Goal: Task Accomplishment & Management: Use online tool/utility

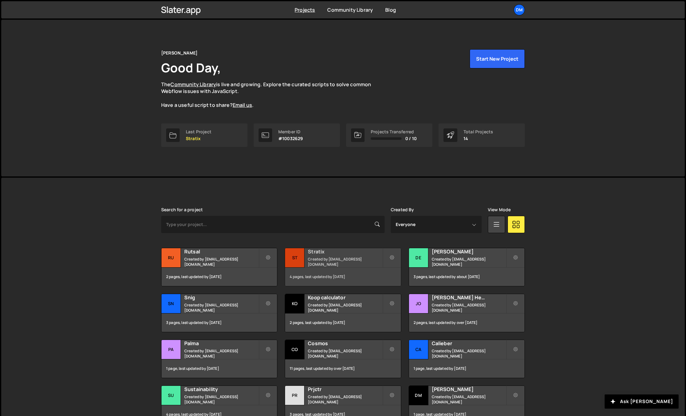
click at [327, 255] on h2 "Stratix" at bounding box center [345, 251] width 74 height 7
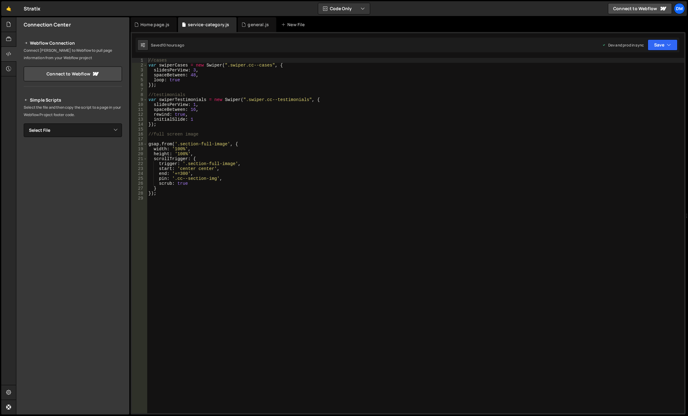
click at [181, 196] on div "//cases var swiperCases = new Swiper ( ".swiper.cc--cases" , { slidesPerView : …" at bounding box center [415, 240] width 537 height 365
type textarea "."
type textarea "//timeline"
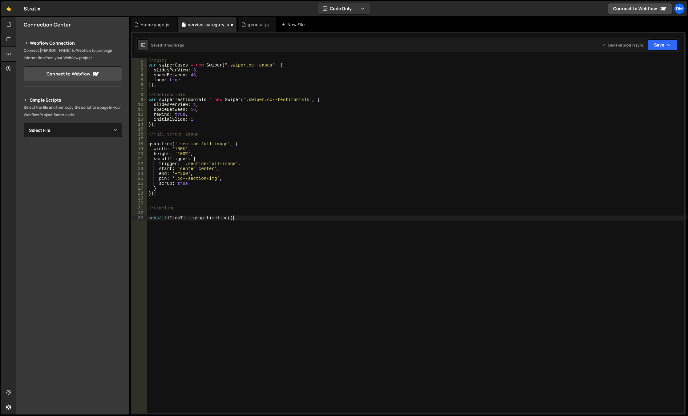
type textarea "const tlItemTl = gsap.timeline();"
click at [215, 213] on div "//cases var swiperCases = new Swiper ( ".swiper.cc--cases" , { slidesPerView : …" at bounding box center [415, 240] width 537 height 365
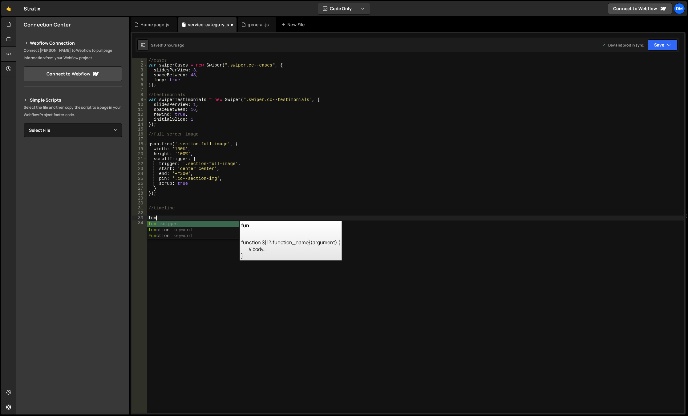
scroll to position [0, 0]
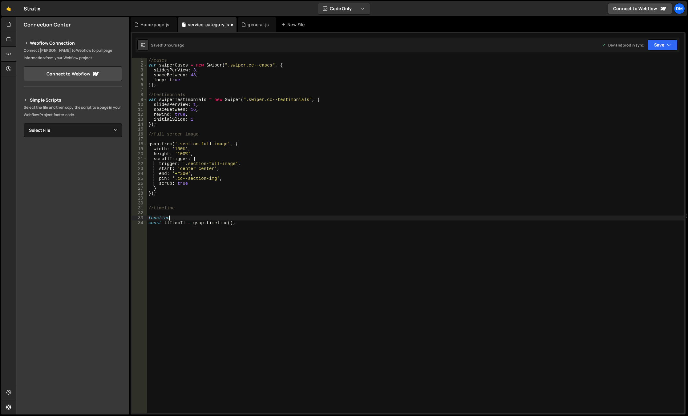
type textarea "function"
click at [199, 215] on div "//cases var swiperCases = new Swiper ( ".swiper.cc--cases" , { slidesPerView : …" at bounding box center [415, 240] width 537 height 365
click at [197, 218] on div "//cases var swiperCases = new Swiper ( ".swiper.cc--cases" , { slidesPerView : …" at bounding box center [415, 240] width 537 height 365
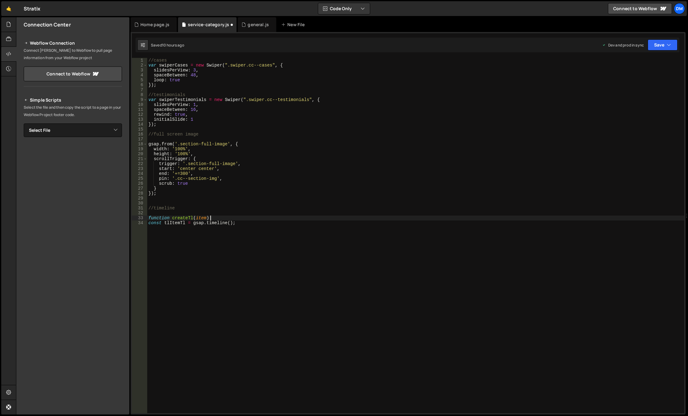
click at [227, 218] on div "//cases var swiperCases = new Swiper ( ".swiper.cc--cases" , { slidesPerView : …" at bounding box center [415, 240] width 537 height 365
type textarea "function createTl(item) {}"
click at [177, 244] on div "//cases var swiperCases = new Swiper ( ".swiper.cc--cases" , { slidesPerView : …" at bounding box center [415, 240] width 537 height 365
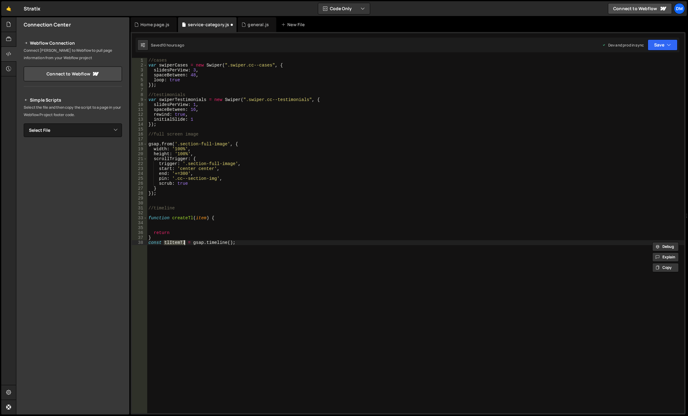
click at [180, 235] on div "//cases var swiperCases = new Swiper ( ".swiper.cc--cases" , { slidesPerView : …" at bounding box center [415, 240] width 537 height 365
paste textarea "tlItemTl"
drag, startPoint x: 235, startPoint y: 242, endPoint x: 135, endPoint y: 242, distance: 99.2
click at [135, 242] on div "return tlItemTl 1 2 3 4 5 6 7 8 9 10 11 12 13 14 15 16 17 18 19 20 21 22 23 24 …" at bounding box center [408, 236] width 553 height 356
type textarea "const tlItemTl = gsap.timeline();"
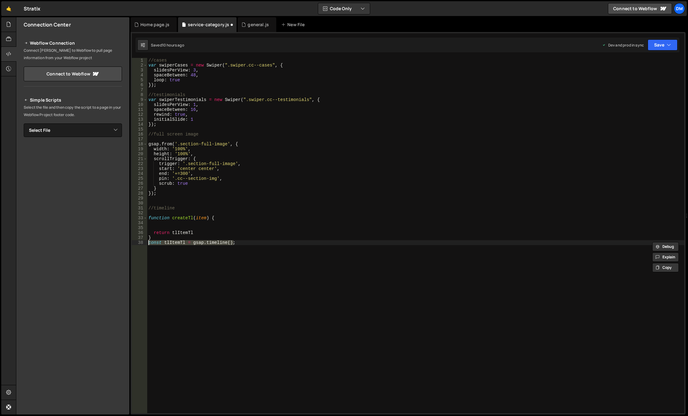
scroll to position [0, 0]
click at [162, 225] on div "//cases var swiperCases = new Swiper ( ".swiper.cc--cases" , { slidesPerView : …" at bounding box center [415, 240] width 537 height 365
paste textarea "const tlItemTl = gsap.timeline();"
type textarea "const tlItemTl = gsap.timeline();"
click at [248, 222] on div "//cases var swiperCases = new Swiper ( ".swiper.cc--cases" , { slidesPerView : …" at bounding box center [415, 240] width 537 height 365
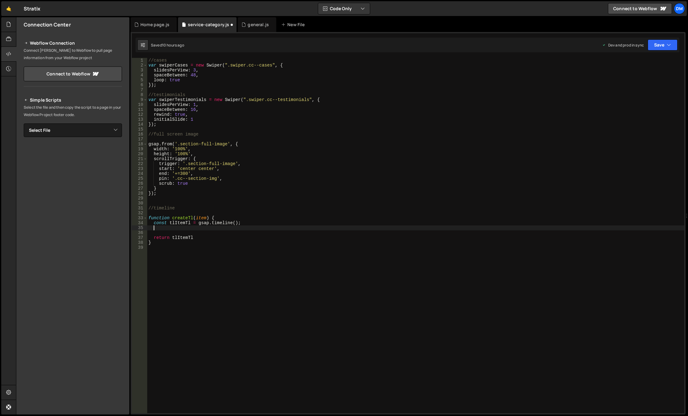
click at [188, 223] on div "//cases var swiperCases = new Swiper ( ".swiper.cc--cases" , { slidesPerView : …" at bounding box center [415, 240] width 537 height 365
type textarea "const tlItemTl = gsap.timeline();"
click at [188, 223] on div "//cases var swiperCases = new Swiper ( ".swiper.cc--cases" , { slidesPerView : …" at bounding box center [415, 240] width 537 height 365
click at [181, 228] on div "//cases var swiperCases = new Swiper ( ".swiper.cc--cases" , { slidesPerView : …" at bounding box center [415, 240] width 537 height 365
paste textarea "tlItemTl"
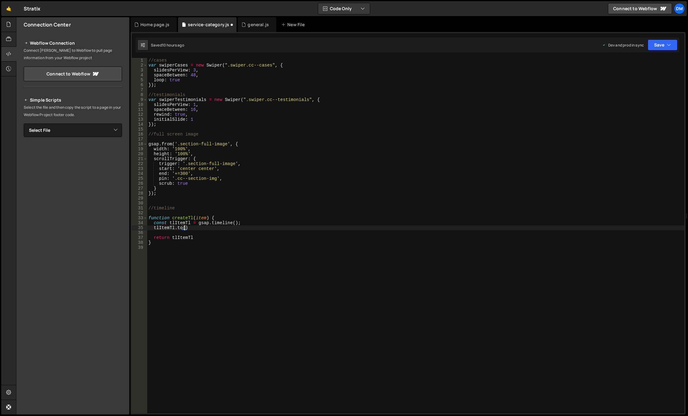
scroll to position [0, 2]
click at [200, 217] on div "//cases var swiperCases = new Swiper ( ".swiper.cc--cases" , { slidesPerView : …" at bounding box center [415, 240] width 537 height 365
click at [184, 228] on div "//cases var swiperCases = new Swiper ( ".swiper.cc--cases" , { slidesPerView : …" at bounding box center [415, 240] width 537 height 365
paste textarea "item"
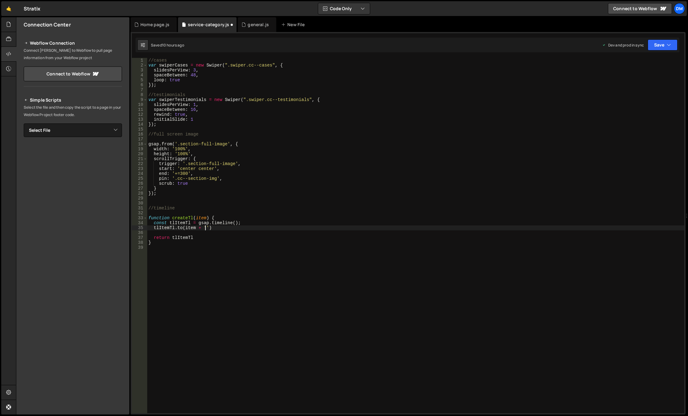
scroll to position [0, 4]
paste textarea "line-overlay"
drag, startPoint x: 275, startPoint y: 230, endPoint x: 283, endPoint y: 235, distance: 9.1
click at [275, 230] on div "//cases var swiperCases = new Swiper ( ".swiper.cc--cases" , { slidesPerView : …" at bounding box center [415, 240] width 537 height 365
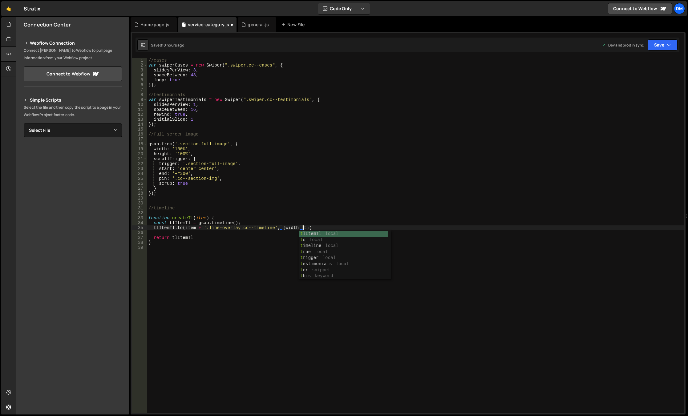
scroll to position [0, 11]
type textarea "tlItemTl.to(item + '.line-overlay.cc--timeline', {width: '100%'})"
click at [309, 245] on div "//cases var swiperCases = new Swiper ( ".swiper.cc--cases" , { slidesPerView : …" at bounding box center [415, 240] width 537 height 365
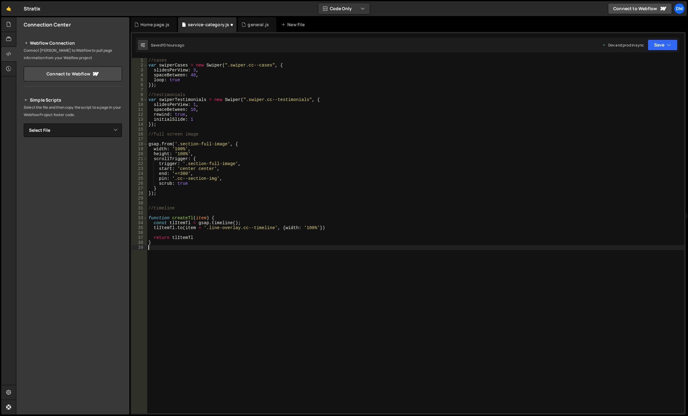
click at [284, 237] on div "//cases var swiperCases = new Swiper ( ".swiper.cc--cases" , { slidesPerView : …" at bounding box center [415, 240] width 537 height 365
type textarea "return tlItemTl"
click at [284, 235] on div "//cases var swiperCases = new Swiper ( ".swiper.cc--cases" , { slidesPerView : …" at bounding box center [415, 240] width 537 height 365
click at [284, 234] on div "//cases var swiperCases = new Swiper ( ".swiper.cc--cases" , { slidesPerView : …" at bounding box center [415, 240] width 537 height 365
type textarea "tlItemTl.to(item + '.line-overlay.cc--timeline', {width: '100%'})"
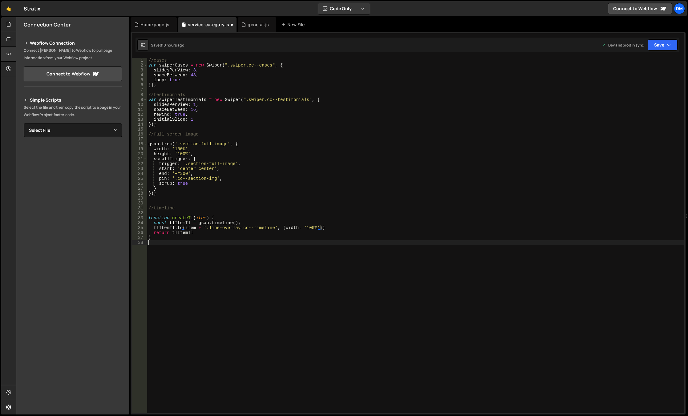
click at [323, 252] on div "//cases var swiperCases = new Swiper ( ".swiper.cc--cases" , { slidesPerView : …" at bounding box center [415, 240] width 537 height 365
click at [212, 217] on div "//cases var swiperCases = new Swiper ( ".swiper.cc--cases" , { slidesPerView : …" at bounding box center [415, 240] width 537 height 365
type textarea "function createTl(item) {"
click at [262, 255] on div "//cases var swiperCases = new Swiper ( ".swiper.cc--cases" , { slidesPerView : …" at bounding box center [415, 240] width 537 height 365
click at [262, 251] on div "//cases var swiperCases = new Swiper ( ".swiper.cc--cases" , { slidesPerView : …" at bounding box center [415, 240] width 537 height 365
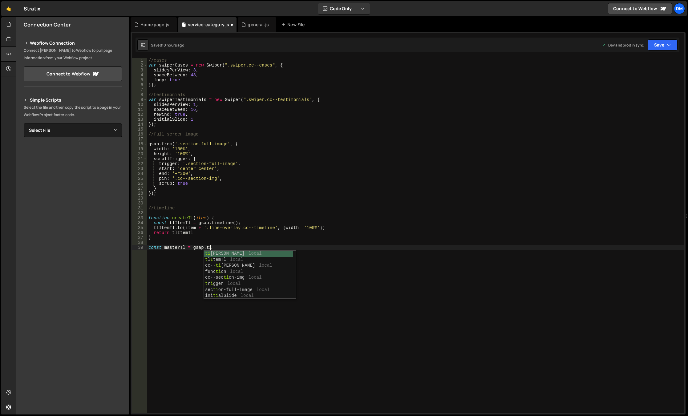
scroll to position [0, 4]
click at [476, 266] on div "//cases var swiperCases = new Swiper ( ".swiper.cc--cases" , { slidesPerView : …" at bounding box center [415, 240] width 537 height 365
click at [433, 247] on div "//cases var swiperCases = new Swiper ( ".swiper.cc--cases" , { slidesPerView : …" at bounding box center [415, 240] width 537 height 365
type textarea "const masterTl = gsap.timeline({})"
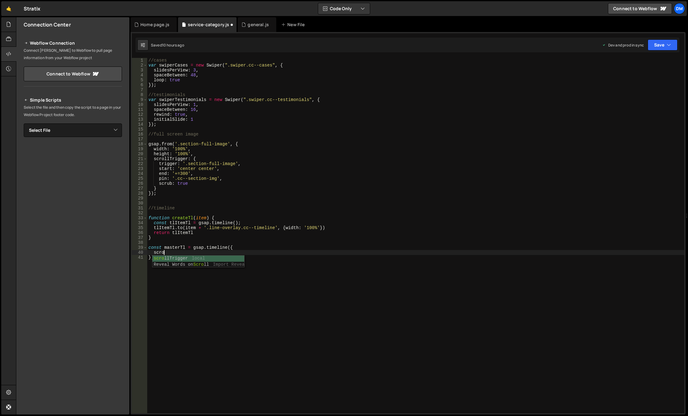
scroll to position [0, 1]
type textarea "scrollTrigger: {}"
click at [187, 256] on div "//cases var swiperCases = new Swiper ( ".swiper.cc--cases" , { slidesPerView : …" at bounding box center [415, 240] width 537 height 365
click at [187, 257] on div "//cases var swiperCases = new Swiper ( ".swiper.cc--cases" , { slidesPerView : …" at bounding box center [415, 240] width 537 height 365
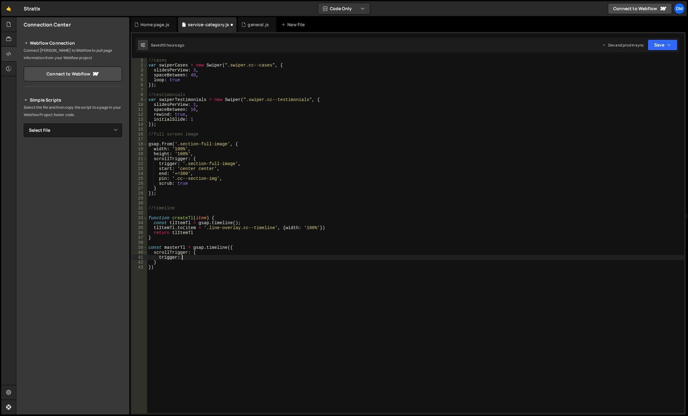
scroll to position [0, 2]
paste textarea "timeline-hor'"
type textarea "trigger: '.timeline-hor',"
type textarea "start: 'top bottom',"
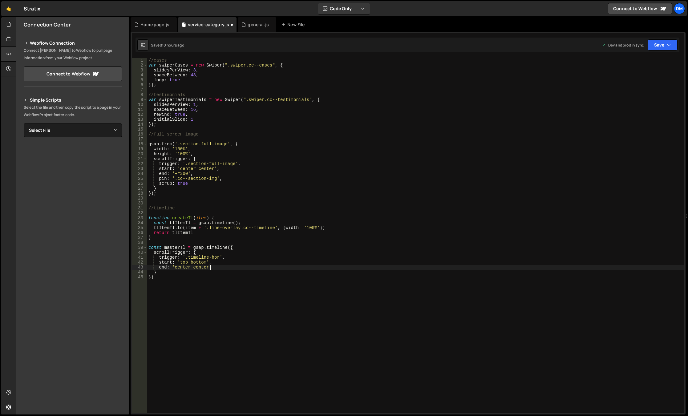
type textarea "end: 'center center',"
click at [213, 247] on div "//cases var swiperCases = new Swiper ( ".swiper.cc--cases" , { slidesPerView : …" at bounding box center [415, 240] width 537 height 365
click at [221, 287] on div "//cases var swiperCases = new Swiper ( ".swiper.cc--cases" , { slidesPerView : …" at bounding box center [415, 240] width 537 height 365
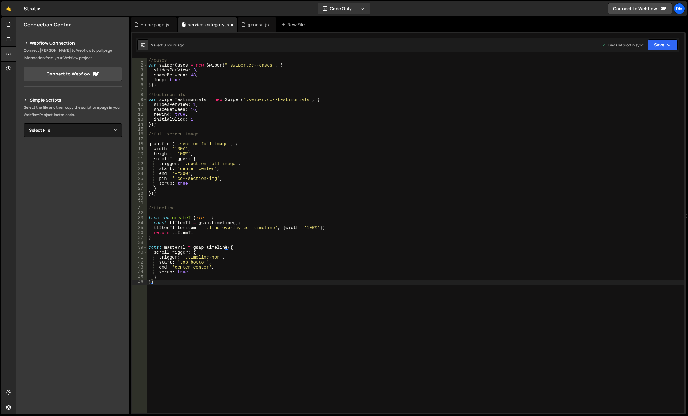
click at [219, 287] on div "//cases var swiperCases = new Swiper ( ".swiper.cc--cases" , { slidesPerView : …" at bounding box center [415, 240] width 537 height 365
click at [178, 248] on div "//cases var swiperCases = new Swiper ( ".swiper.cc--cases" , { slidesPerView : …" at bounding box center [415, 240] width 537 height 365
click at [175, 286] on div "//cases var swiperCases = new Swiper ( ".swiper.cc--cases" , { slidesPerView : …" at bounding box center [415, 240] width 537 height 365
type textarea "})"
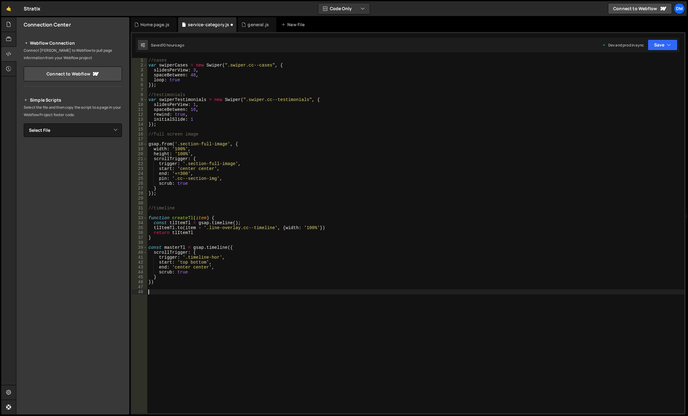
paste textarea "masterTl"
click at [244, 268] on div "//cases var swiperCases = new Swiper ( ".swiper.cc--cases" , { slidesPerView : …" at bounding box center [415, 240] width 537 height 365
click at [184, 218] on div "//cases var swiperCases = new Swiper ( ".swiper.cc--cases" , { slidesPerView : …" at bounding box center [415, 240] width 537 height 365
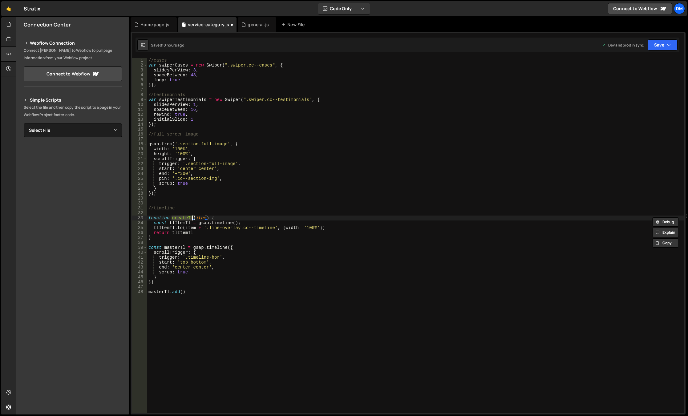
drag, startPoint x: 182, startPoint y: 290, endPoint x: 190, endPoint y: 297, distance: 10.9
click at [182, 290] on div "//cases var swiperCases = new Swiper ( ".swiper.cc--cases" , { slidesPerView : …" at bounding box center [415, 240] width 537 height 365
paste textarea "createTl"
click at [211, 293] on div "//cases var swiperCases = new Swiper ( ".swiper.cc--cases" , { slidesPerView : …" at bounding box center [415, 240] width 537 height 365
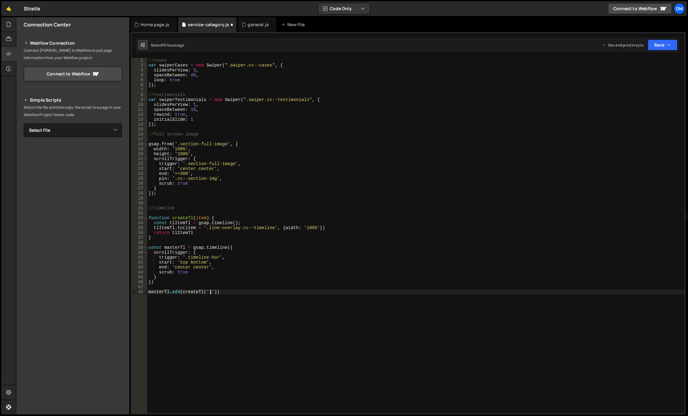
paste textarea "card-timeline"
click at [303, 310] on div "//cases var swiperCases = new Swiper ( ".swiper.cc--cases" , { slidesPerView : …" at bounding box center [415, 240] width 537 height 365
click at [335, 266] on div "//cases var swiperCases = new Swiper ( ".swiper.cc--cases" , { slidesPerView : …" at bounding box center [415, 240] width 537 height 365
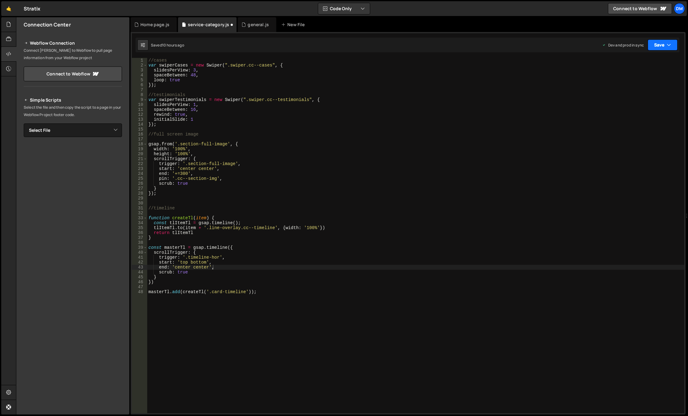
drag, startPoint x: 658, startPoint y: 49, endPoint x: 655, endPoint y: 57, distance: 7.8
click at [658, 49] on button "Save" at bounding box center [663, 44] width 30 height 11
click at [647, 68] on div "Saved 10 hours ago" at bounding box center [642, 66] width 64 height 7
click at [658, 46] on button "Save" at bounding box center [663, 44] width 30 height 11
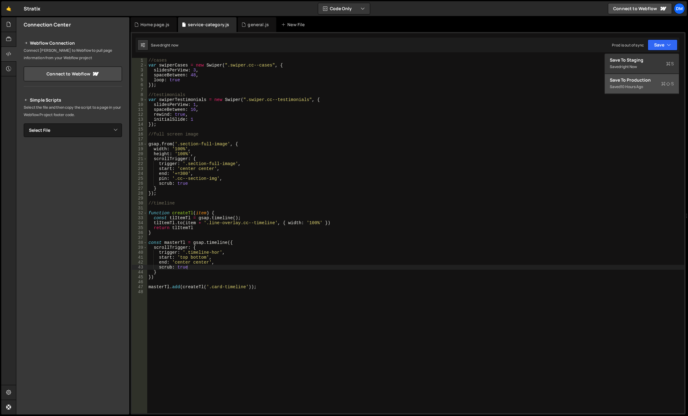
click at [638, 80] on div "Save to Production S" at bounding box center [642, 80] width 64 height 6
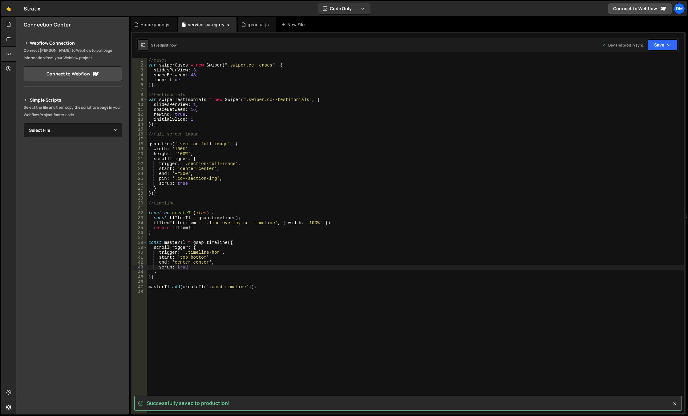
drag, startPoint x: 451, startPoint y: 202, endPoint x: 392, endPoint y: 211, distance: 59.8
click at [451, 202] on div "//cases var swiperCases = new Swiper ( ".swiper.cc--cases" , { slidesPerView : …" at bounding box center [415, 240] width 537 height 365
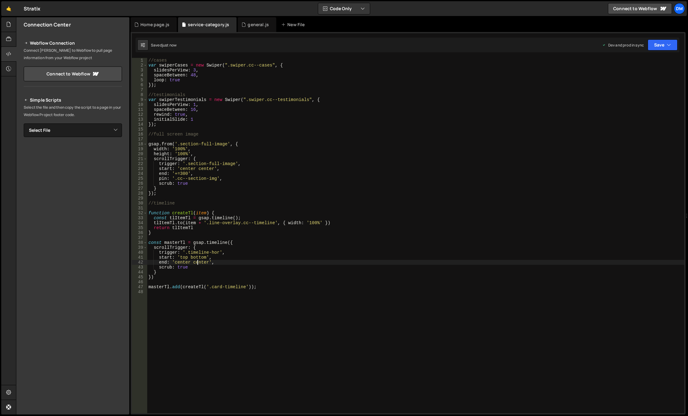
click at [197, 263] on div "//cases var swiperCases = new Swiper ( ".swiper.cc--cases" , { slidesPerView : …" at bounding box center [415, 240] width 537 height 365
click at [196, 266] on div "//cases var swiperCases = new Swiper ( ".swiper.cc--cases" , { slidesPerView : …" at bounding box center [415, 240] width 537 height 365
type textarea "scrub: true,"
click at [670, 42] on icon "button" at bounding box center [669, 45] width 4 height 6
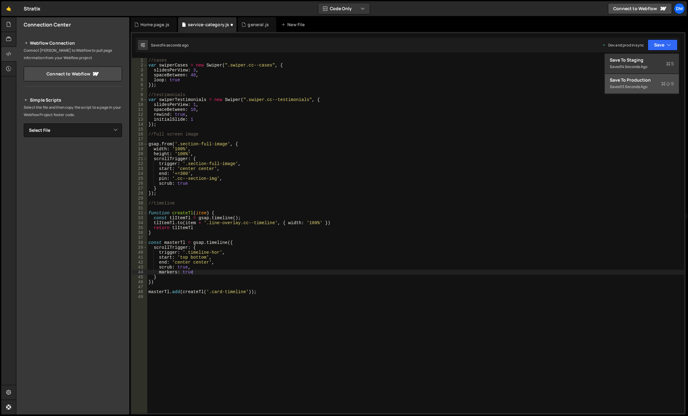
click at [637, 78] on div "Save to Production S" at bounding box center [642, 80] width 64 height 6
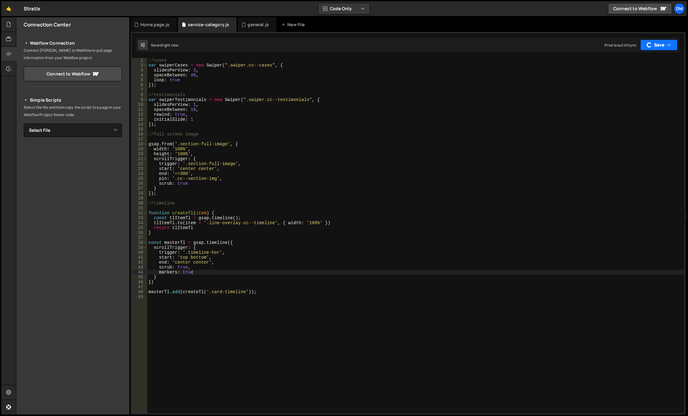
click at [650, 47] on button "Save" at bounding box center [659, 44] width 37 height 11
click at [319, 234] on div "//cases var swiperCases = new Swiper ( ".swiper.cc--cases" , { slidesPerView : …" at bounding box center [415, 240] width 537 height 365
click at [191, 221] on div "//cases var swiperCases = new Swiper ( ".swiper.cc--cases" , { slidesPerView : …" at bounding box center [415, 240] width 537 height 365
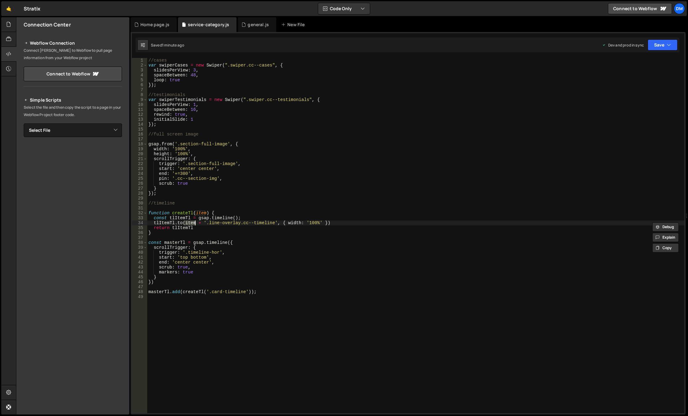
click at [243, 217] on div "//cases var swiperCases = new Swiper ( ".swiper.cc--cases" , { slidesPerView : …" at bounding box center [415, 240] width 537 height 365
type textarea "const tlItemTl = gsap.timeline();"
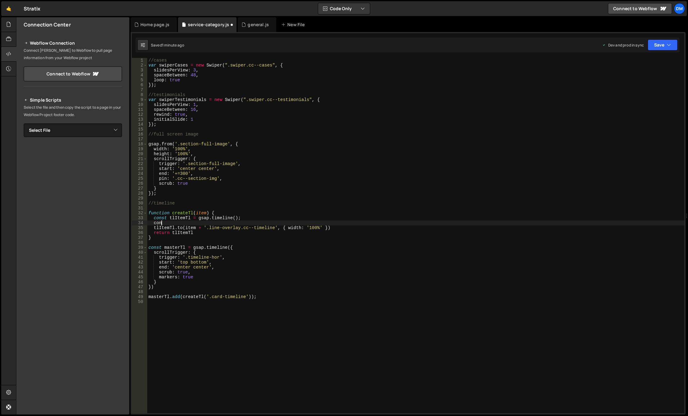
scroll to position [0, 0]
type textarea "c"
type textarea "v"
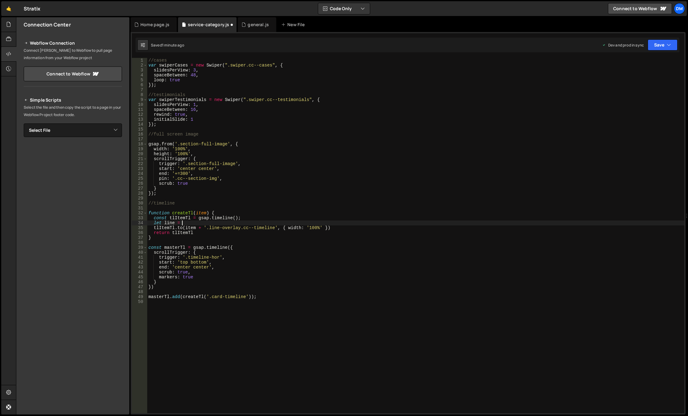
paste textarea "item"
drag, startPoint x: 206, startPoint y: 228, endPoint x: 273, endPoint y: 229, distance: 67.2
click at [273, 229] on div "//cases var swiperCases = new Swiper ( ".swiper.cc--cases" , { slidesPerView : …" at bounding box center [415, 240] width 537 height 365
drag, startPoint x: 239, startPoint y: 222, endPoint x: 242, endPoint y: 223, distance: 3.3
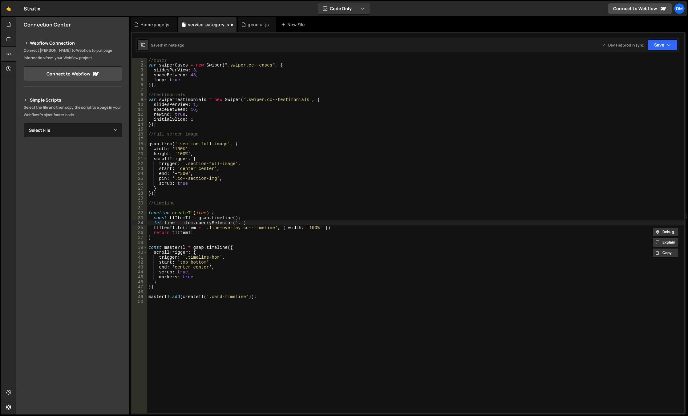
click at [239, 222] on div "//cases var swiperCases = new Swiper ( ".swiper.cc--cases" , { slidesPerView : …" at bounding box center [415, 240] width 537 height 365
paste textarea ".line-overlay.cc--timeline"
click at [240, 221] on div "//cases var swiperCases = new Swiper ( ".swiper.cc--cases" , { slidesPerView : …" at bounding box center [415, 240] width 537 height 365
click at [170, 222] on div "//cases var swiperCases = new Swiper ( ".swiper.cc--cases" , { slidesPerView : …" at bounding box center [415, 240] width 537 height 365
click at [322, 224] on div "//cases var swiperCases = new Swiper ( ".swiper.cc--cases" , { slidesPerView : …" at bounding box center [415, 240] width 537 height 365
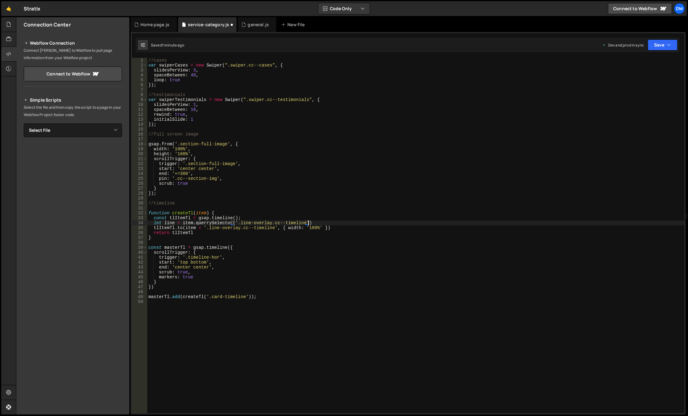
scroll to position [0, 11]
click at [172, 223] on div "//cases var swiperCases = new Swiper ( ".swiper.cc--cases" , { slidesPerView : …" at bounding box center [415, 240] width 537 height 365
drag, startPoint x: 185, startPoint y: 227, endPoint x: 275, endPoint y: 229, distance: 89.4
click at [275, 229] on div "//cases var swiperCases = new Swiper ( ".swiper.cc--cases" , { slidesPerView : …" at bounding box center [415, 240] width 537 height 365
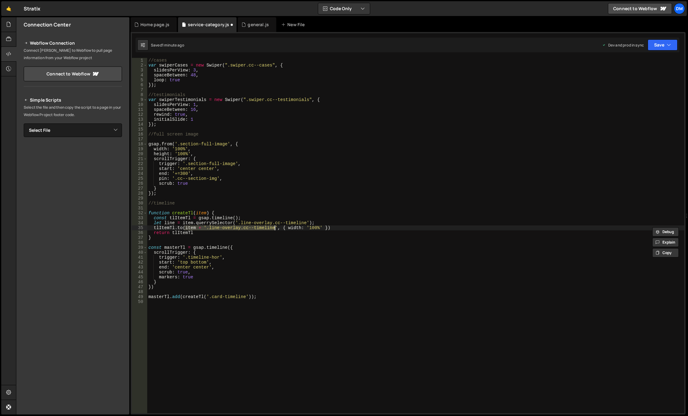
paste textarea "line"
click at [264, 255] on div "//cases var swiperCases = new Swiper ( ".swiper.cc--cases" , { slidesPerView : …" at bounding box center [415, 240] width 537 height 365
type textarea "scrollTrigger: {"
click at [255, 244] on div "//cases var swiperCases = new Swiper ( ".swiper.cc--cases" , { slidesPerView : …" at bounding box center [415, 240] width 537 height 365
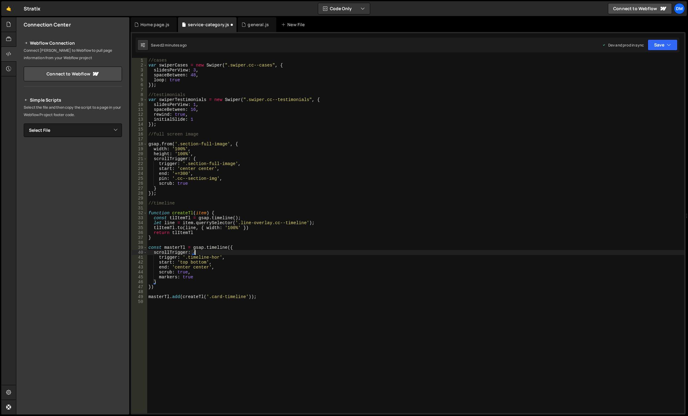
scroll to position [0, 0]
click at [658, 44] on button "Save" at bounding box center [663, 44] width 30 height 11
click at [652, 58] on div "Save to Staging S" at bounding box center [642, 60] width 64 height 6
click at [662, 41] on button "Save" at bounding box center [663, 44] width 30 height 11
click at [631, 87] on div "2 minutes ago" at bounding box center [633, 86] width 24 height 5
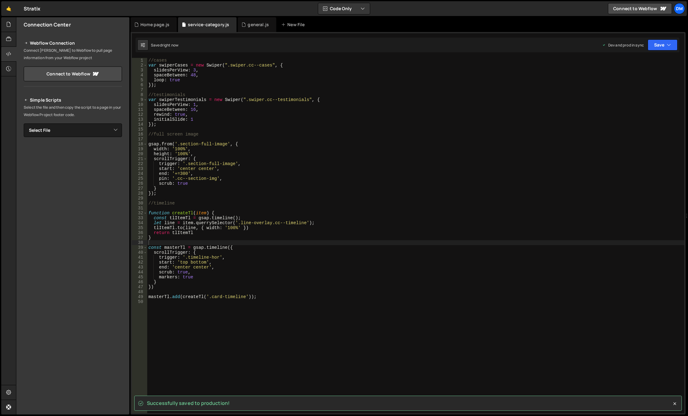
click at [308, 275] on div "//cases var swiperCases = new Swiper ( ".swiper.cc--cases" , { slidesPerView : …" at bounding box center [415, 240] width 537 height 365
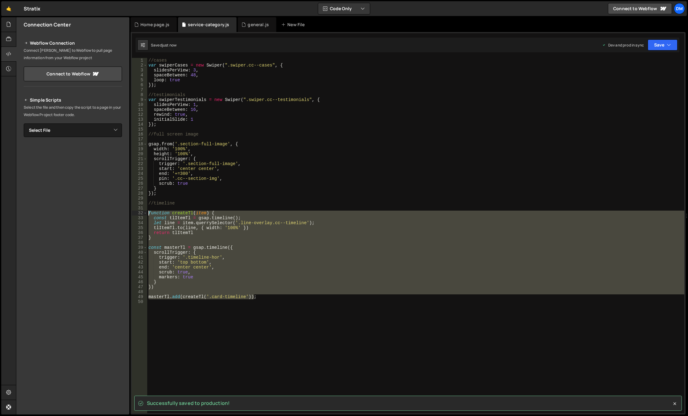
drag, startPoint x: 263, startPoint y: 296, endPoint x: 137, endPoint y: 214, distance: 150.9
click at [137, 214] on div "scrub: true, 1 2 3 4 5 6 7 8 9 10 11 12 13 14 15 16 17 18 19 20 21 22 23 24 25 …" at bounding box center [408, 236] width 553 height 356
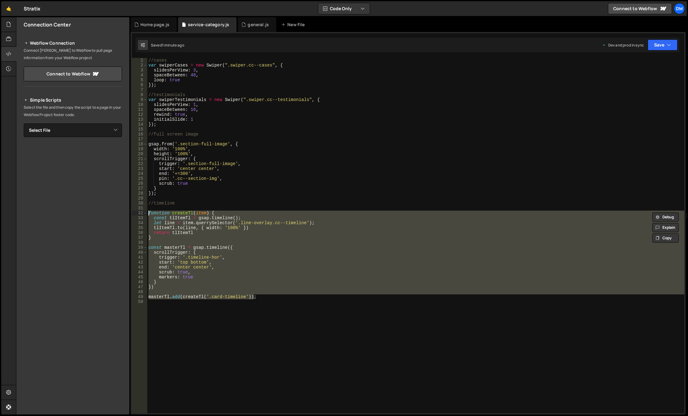
click at [238, 214] on div "//cases var swiperCases = new Swiper ( ".swiper.cc--cases" , { slidesPerView : …" at bounding box center [415, 240] width 537 height 365
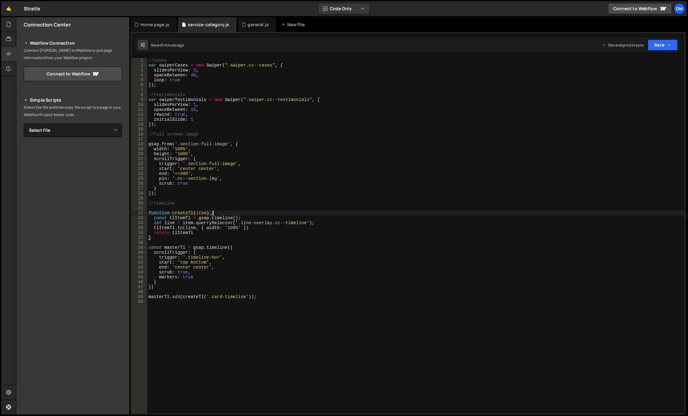
click at [220, 222] on div "//cases var swiperCases = new Swiper ( ".swiper.cc--cases" , { slidesPerView : …" at bounding box center [415, 240] width 537 height 365
type textarea "let line = item.querrySelector('.line-overlay.cc--timeline'); tlItemTl.to(line,…"
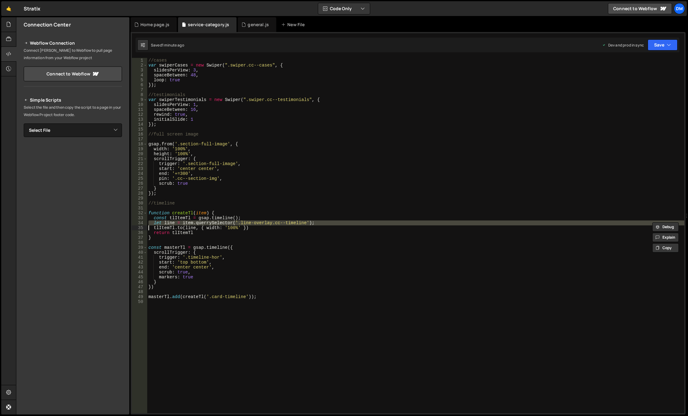
click at [228, 208] on div "//cases var swiperCases = new Swiper ( ".swiper.cc--cases" , { slidesPerView : …" at bounding box center [415, 240] width 537 height 365
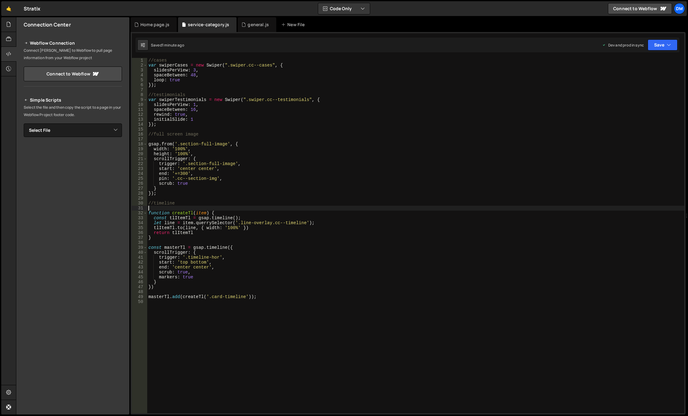
click at [217, 222] on div "//cases var swiperCases = new Swiper ( ".swiper.cc--cases" , { slidesPerView : …" at bounding box center [415, 240] width 537 height 365
paste textarea
click at [280, 192] on div "//cases var swiperCases = new Swiper ( ".swiper.cc--cases" , { slidesPerView : …" at bounding box center [415, 240] width 537 height 365
click at [659, 45] on button "Save" at bounding box center [663, 44] width 30 height 11
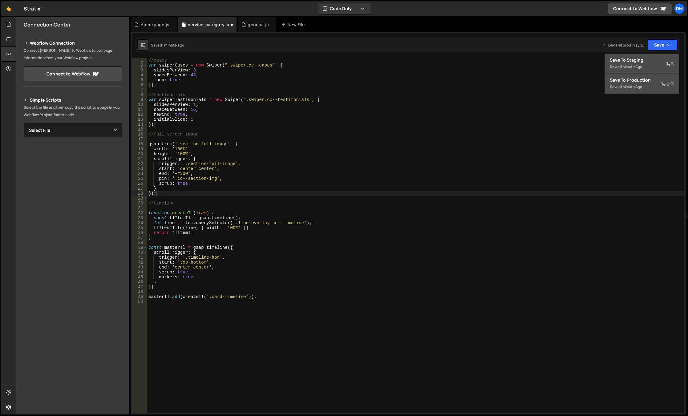
click at [651, 55] on button "Save to Staging S Saved 1 minute ago" at bounding box center [642, 64] width 74 height 20
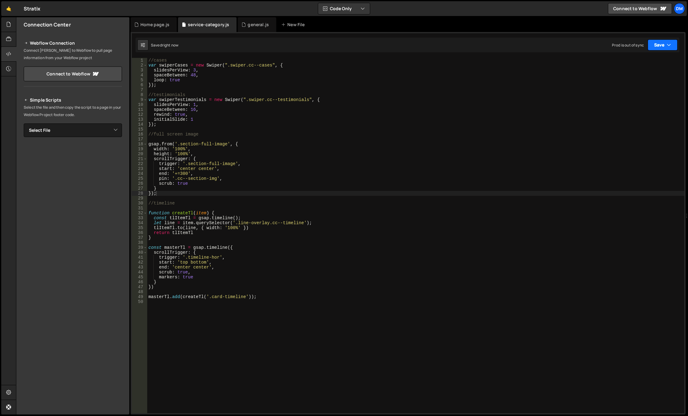
drag, startPoint x: 657, startPoint y: 44, endPoint x: 649, endPoint y: 55, distance: 13.9
click at [657, 45] on button "Save" at bounding box center [663, 44] width 30 height 11
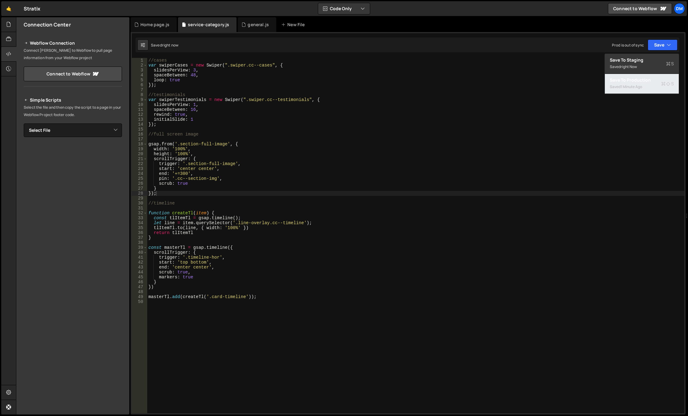
drag, startPoint x: 636, startPoint y: 82, endPoint x: 632, endPoint y: 81, distance: 3.9
click at [636, 82] on div "Save to Production S" at bounding box center [642, 80] width 64 height 6
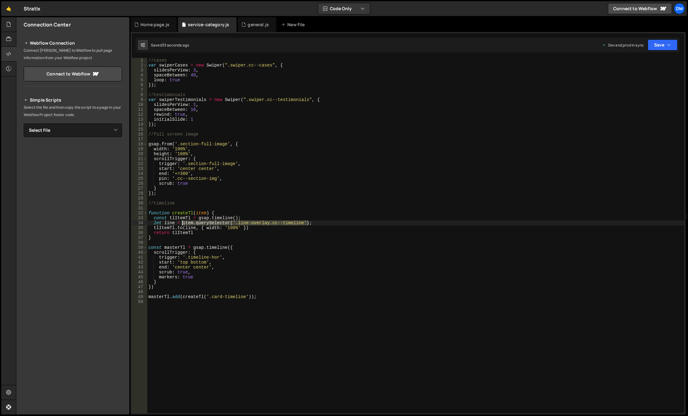
drag, startPoint x: 309, startPoint y: 223, endPoint x: 182, endPoint y: 224, distance: 127.3
click at [182, 224] on div "//cases var swiperCases = new Swiper ( ".swiper.cc--cases" , { slidesPerView : …" at bounding box center [415, 240] width 537 height 365
paste textarea "let line ="
click at [323, 217] on div "//cases var swiperCases = new Swiper ( ".swiper.cc--cases" , { slidesPerView : …" at bounding box center [415, 240] width 537 height 365
drag, startPoint x: 311, startPoint y: 224, endPoint x: 153, endPoint y: 221, distance: 157.5
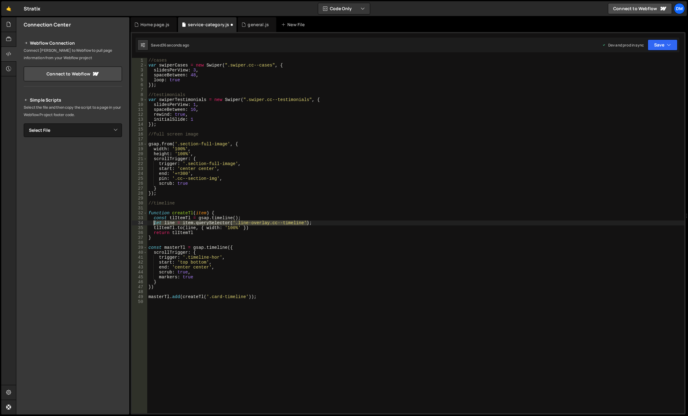
click at [153, 221] on div "//cases var swiperCases = new Swiper ( ".swiper.cc--cases" , { slidesPerView : …" at bounding box center [415, 240] width 537 height 365
type textarea "let line = item.querySelector('.line-overlay.cc--timeline');"
